Goal: Transaction & Acquisition: Purchase product/service

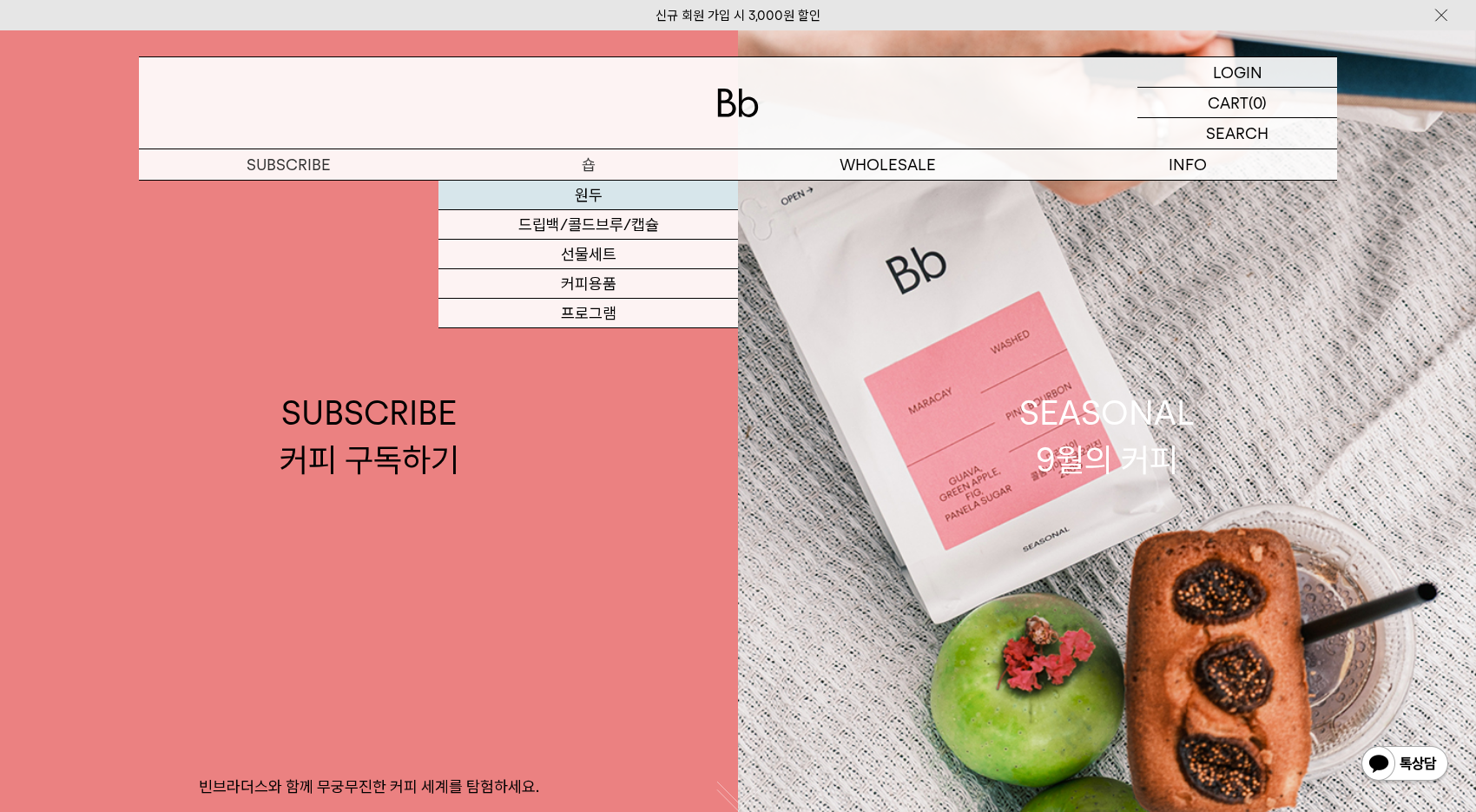
click at [589, 191] on link "원두" at bounding box center [588, 194] width 300 height 29
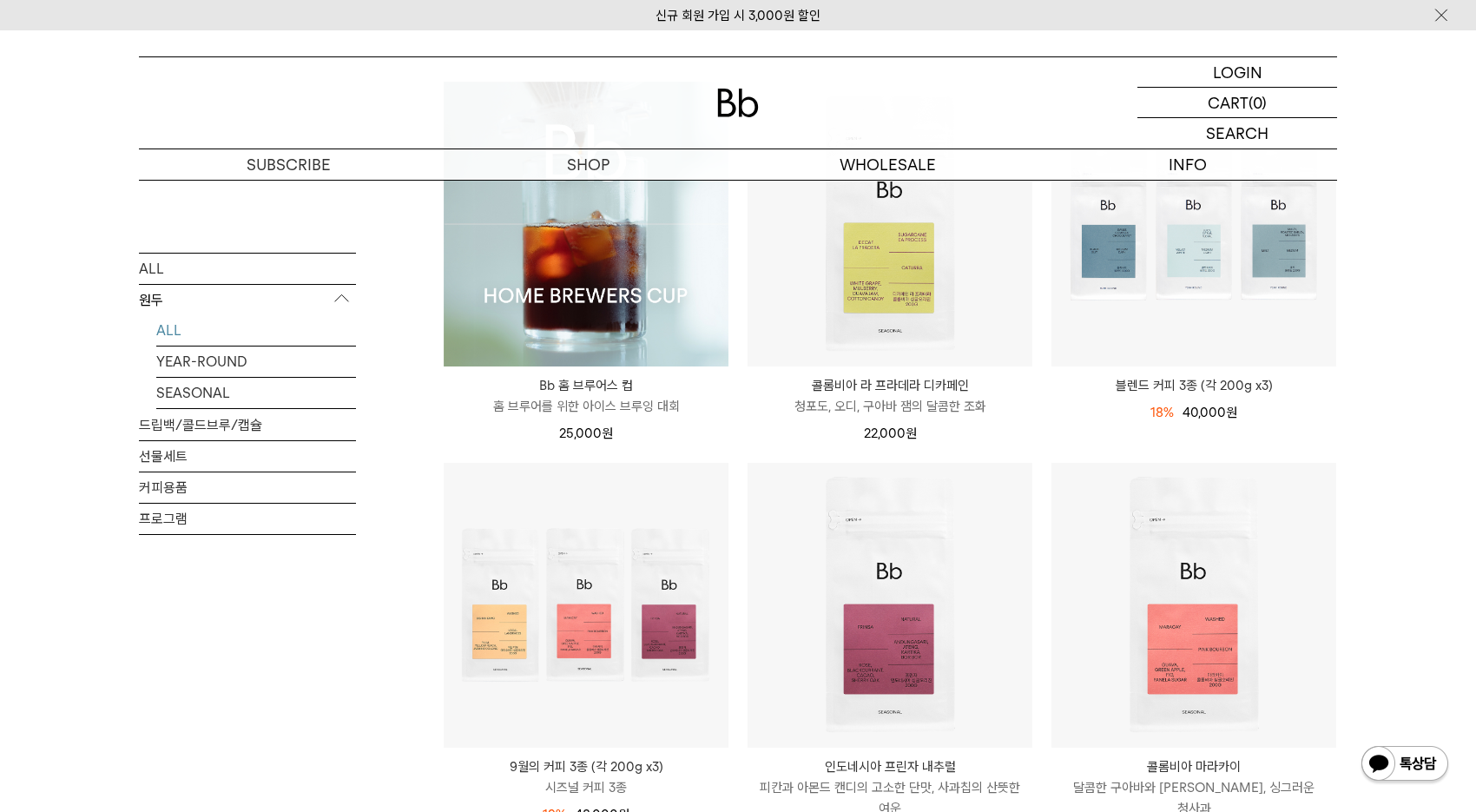
scroll to position [212, 0]
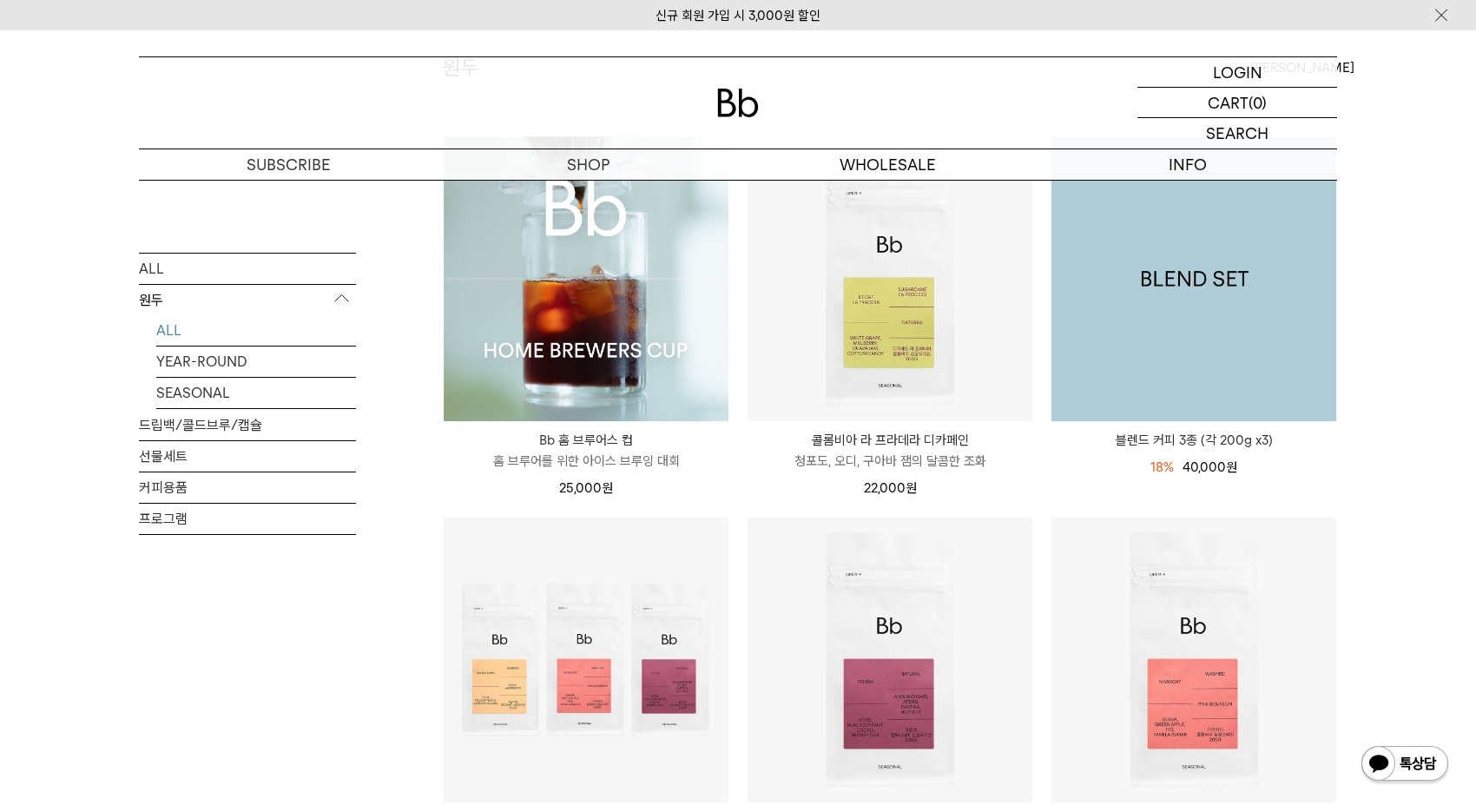
click at [1295, 320] on img at bounding box center [1193, 279] width 285 height 285
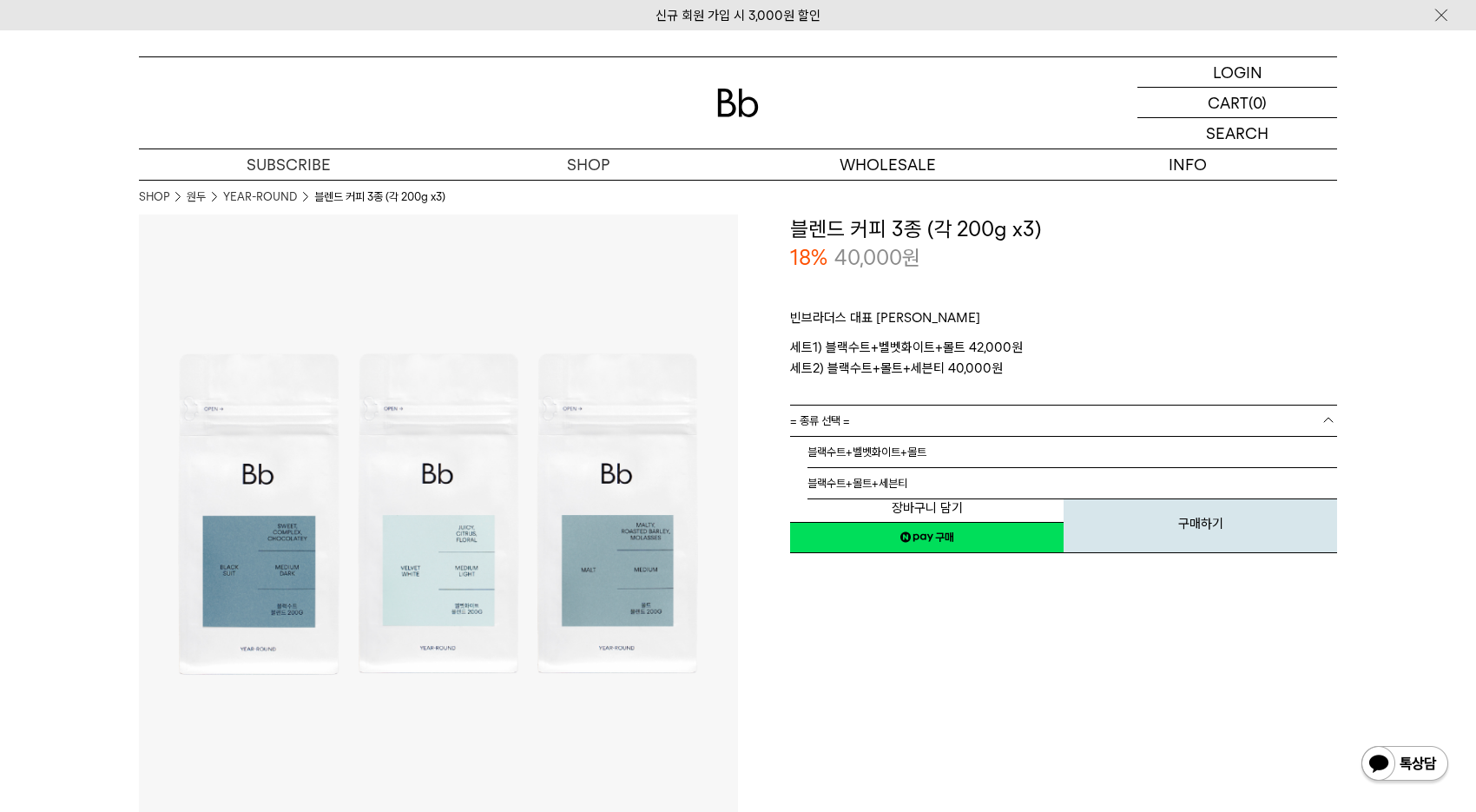
click at [1319, 415] on link "= 종류 선택 =" at bounding box center [1063, 420] width 547 height 30
click at [1318, 412] on link "= 종류 선택 =" at bounding box center [1063, 420] width 547 height 30
click at [1316, 347] on p "세트1) 블랙수트+벨벳화이트+몰트 42,000원 세트2) 블랙수트+몰트+세븐티 40,000원" at bounding box center [1063, 358] width 547 height 42
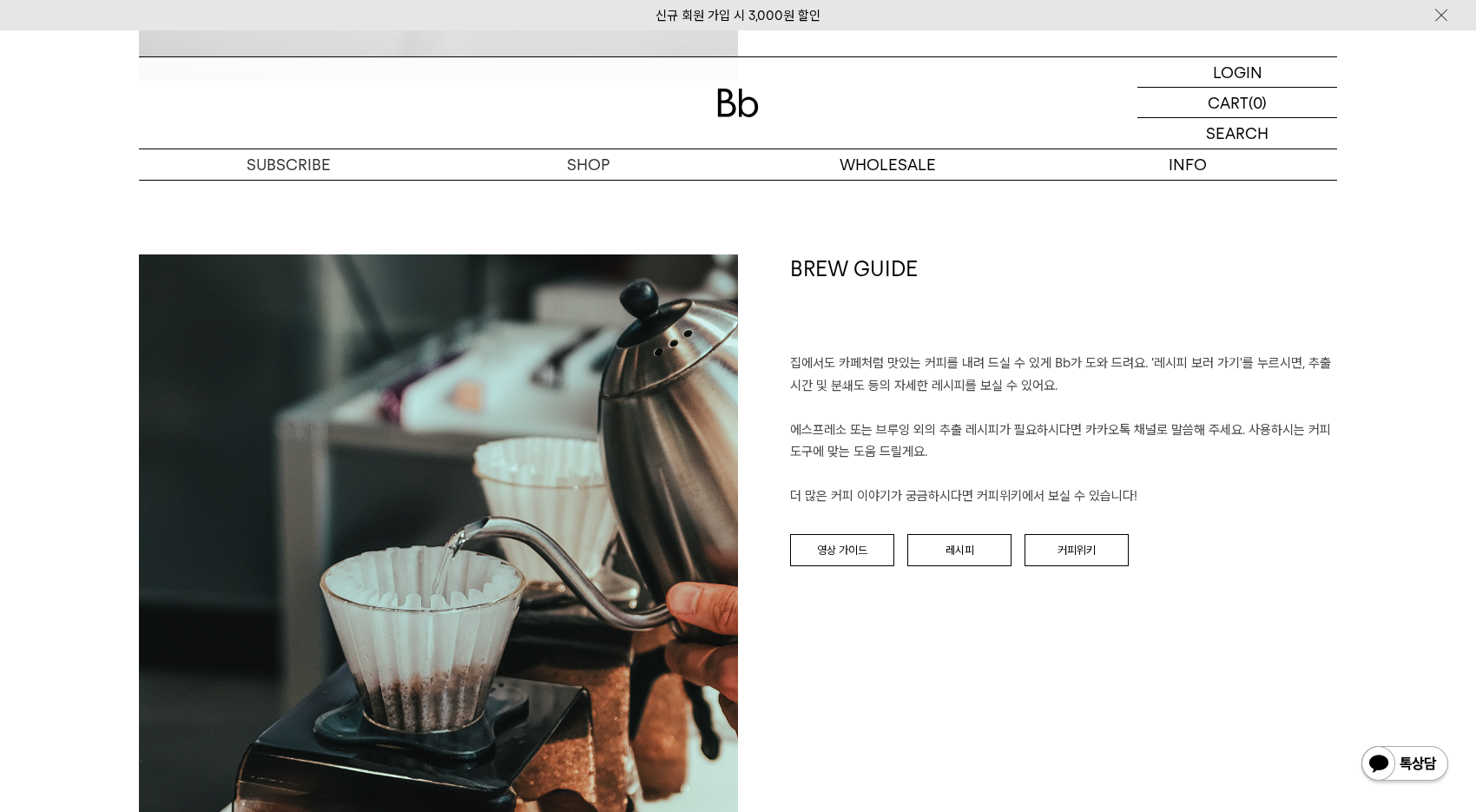
scroll to position [4263, 0]
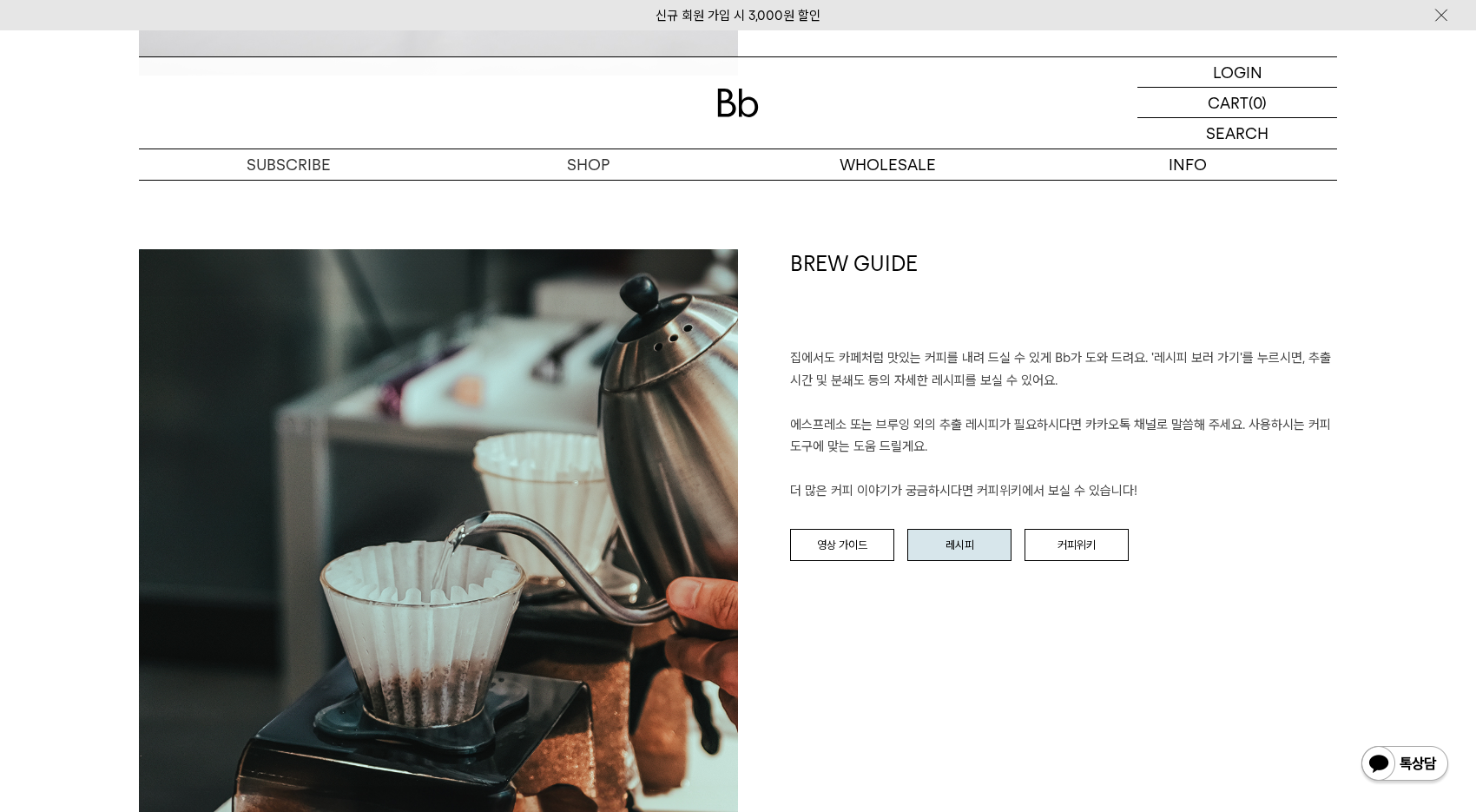
click at [932, 542] on link "레시피" at bounding box center [959, 544] width 104 height 33
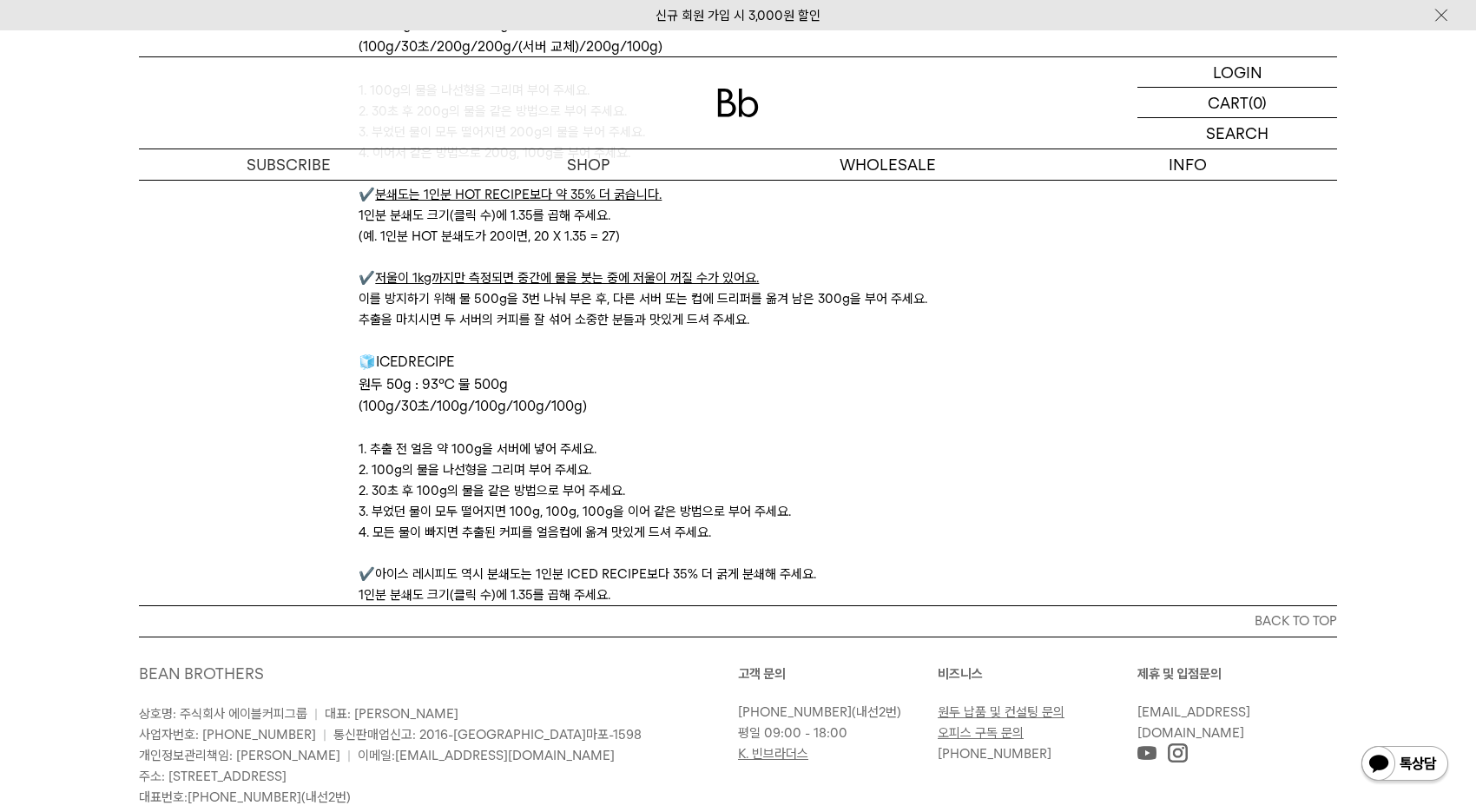
scroll to position [5728, 0]
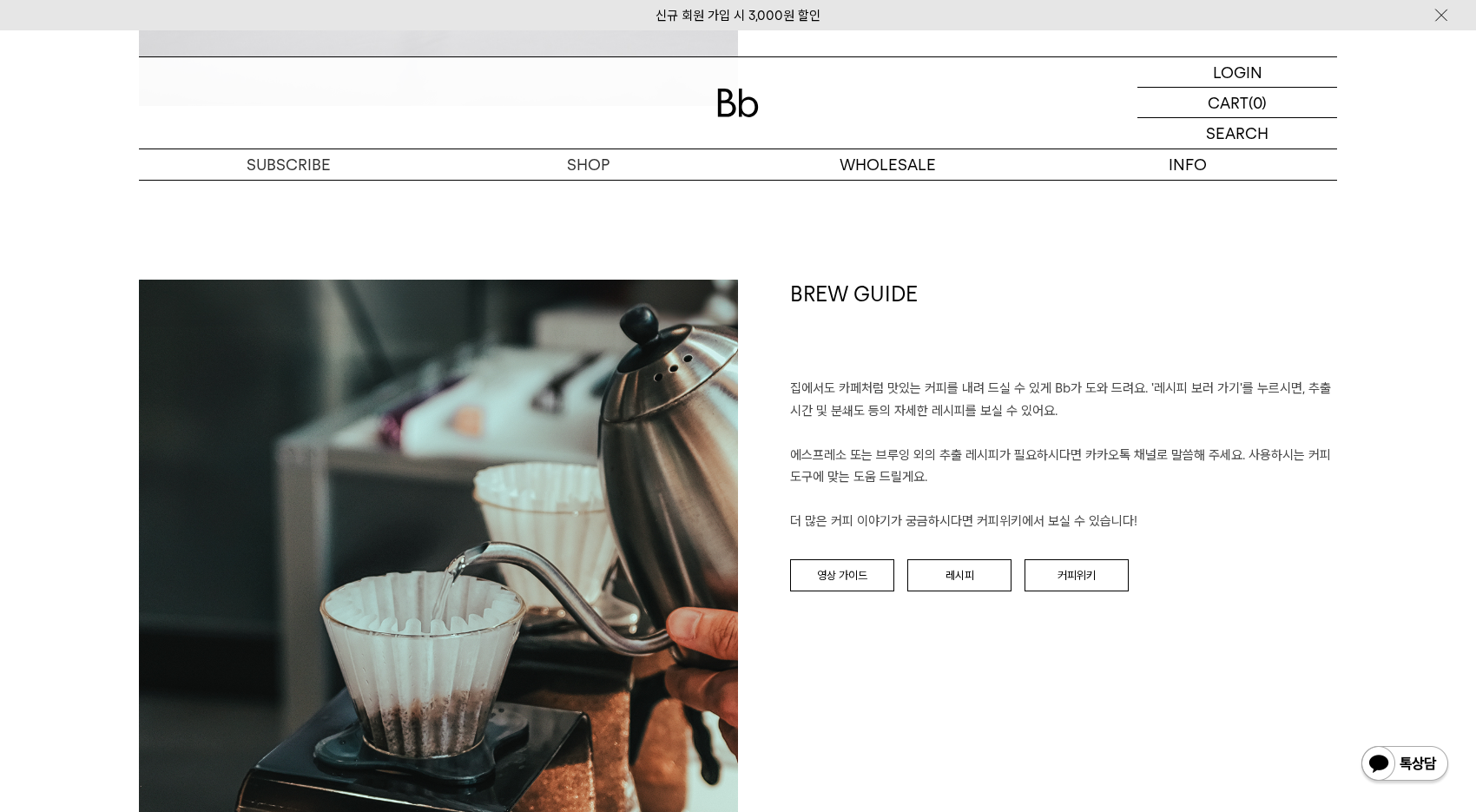
scroll to position [4263, 0]
